Goal: Information Seeking & Learning: Find specific fact

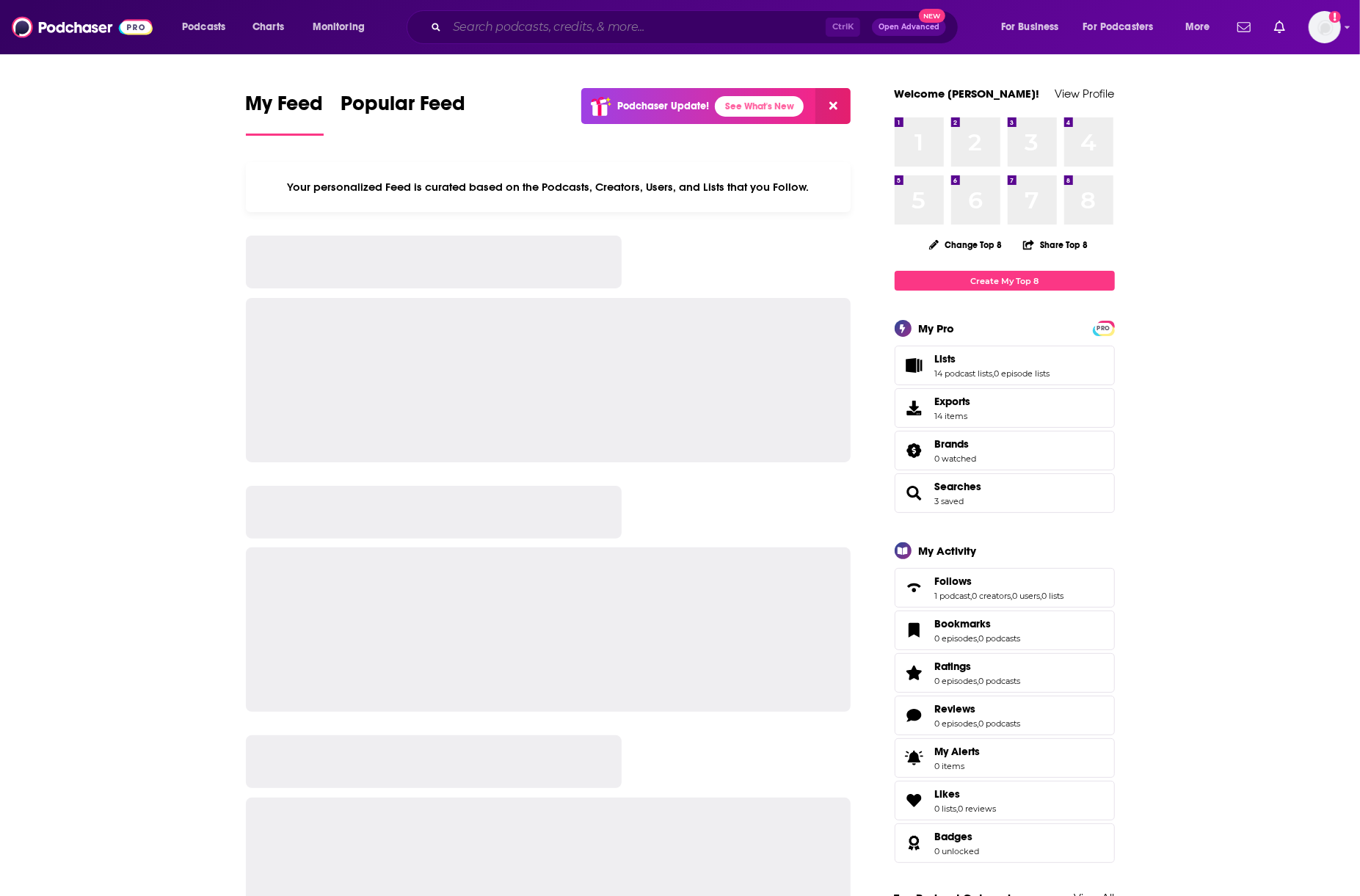
click at [739, 15] on input "Search podcasts, credits, & more..." at bounding box center [636, 27] width 378 height 23
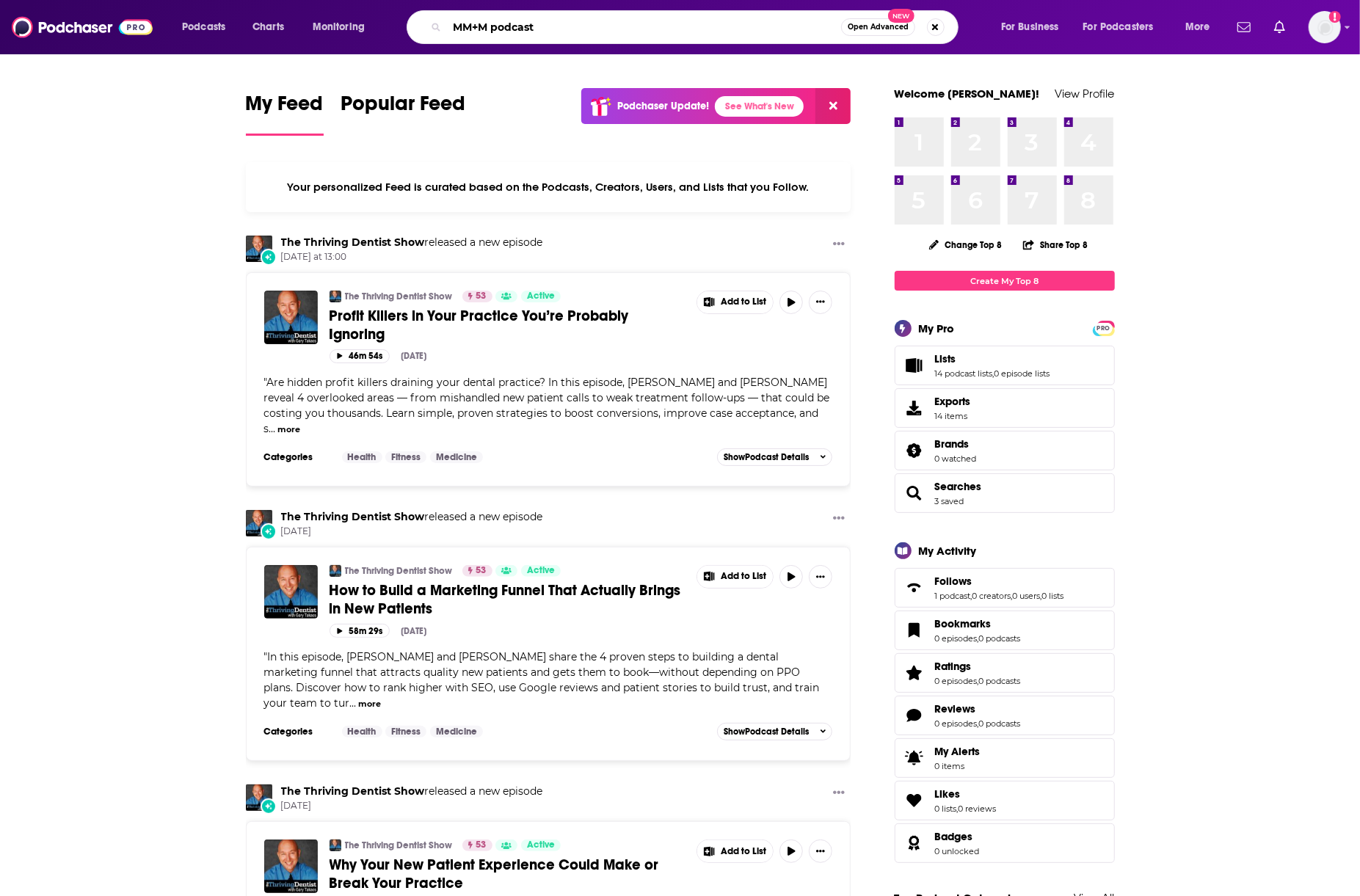
type input "MM+M podcast"
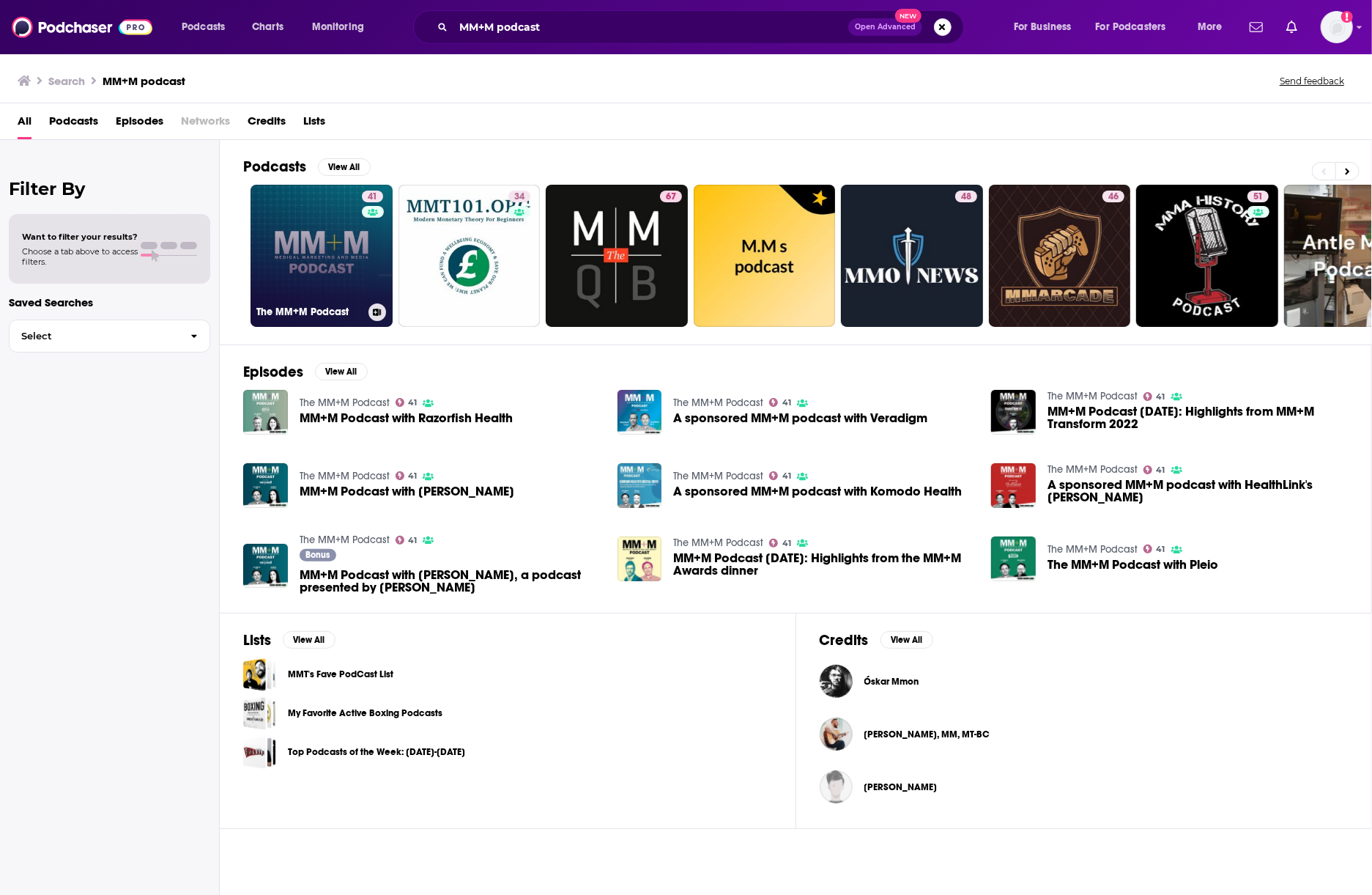
click at [294, 271] on link "41 The MM+M Podcast" at bounding box center [321, 255] width 142 height 142
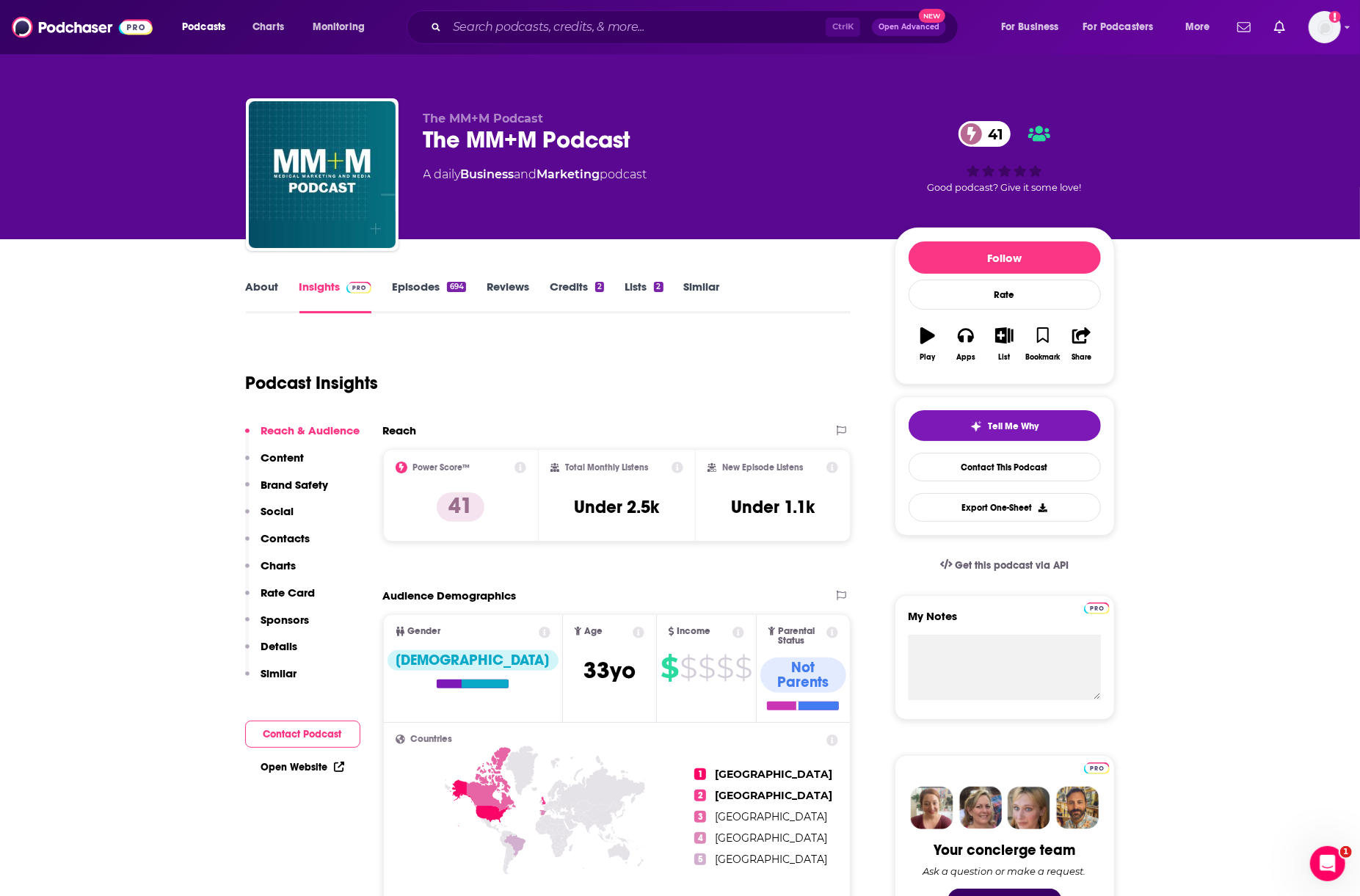
click at [829, 53] on div "Podcasts Charts Monitoring Ctrl K Open Advanced New For Business For Podcasters…" at bounding box center [680, 27] width 1360 height 54
